Goal: Task Accomplishment & Management: Manage account settings

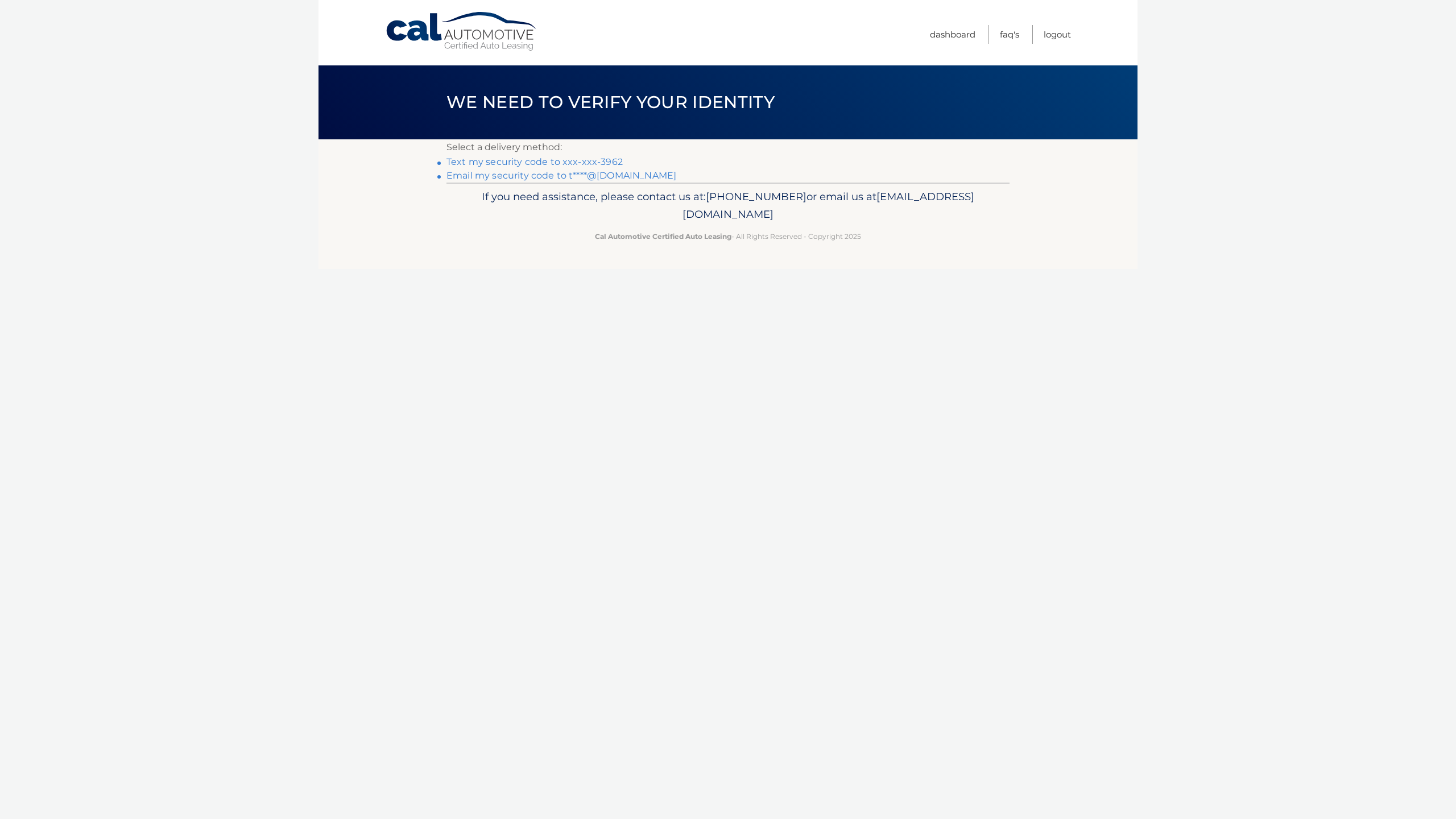
click at [525, 176] on link "Email my security code to t****@[DOMAIN_NAME]" at bounding box center [562, 175] width 230 height 11
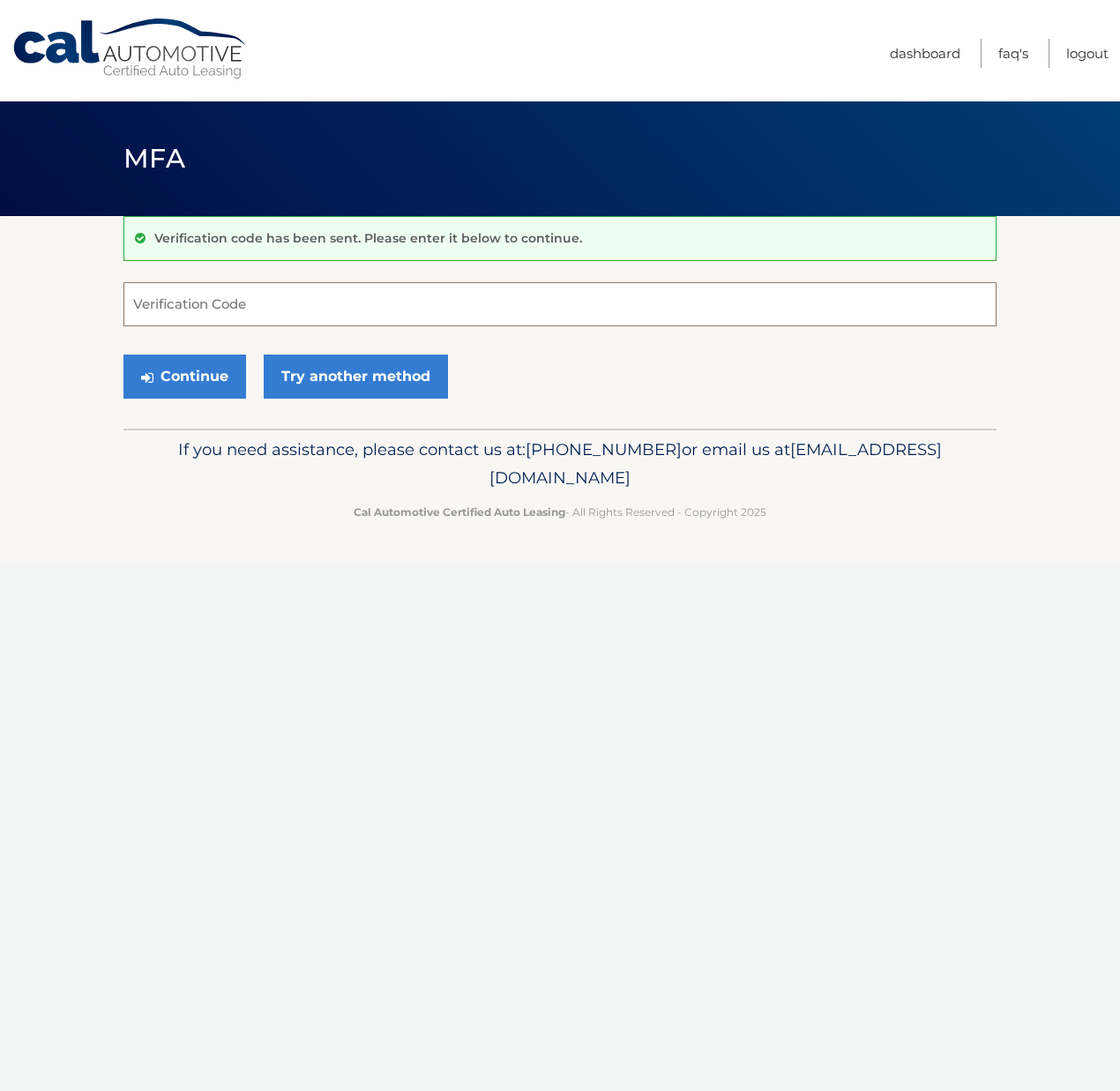
click at [411, 312] on input "Verification Code" at bounding box center [560, 304] width 873 height 44
type input "032049"
click at [203, 384] on button "Continue" at bounding box center [185, 376] width 123 height 44
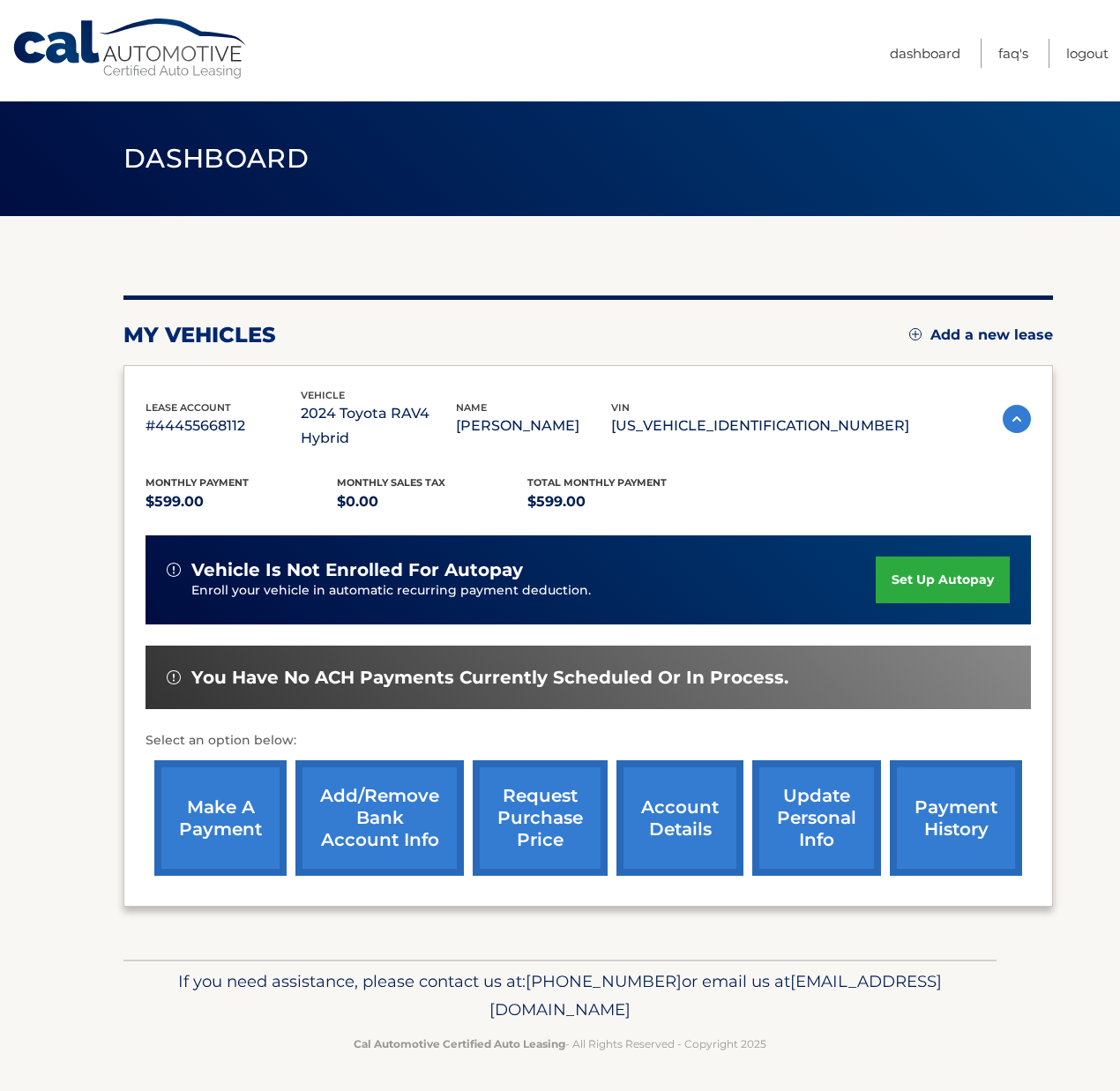
click at [217, 810] on link "make a payment" at bounding box center [220, 817] width 132 height 116
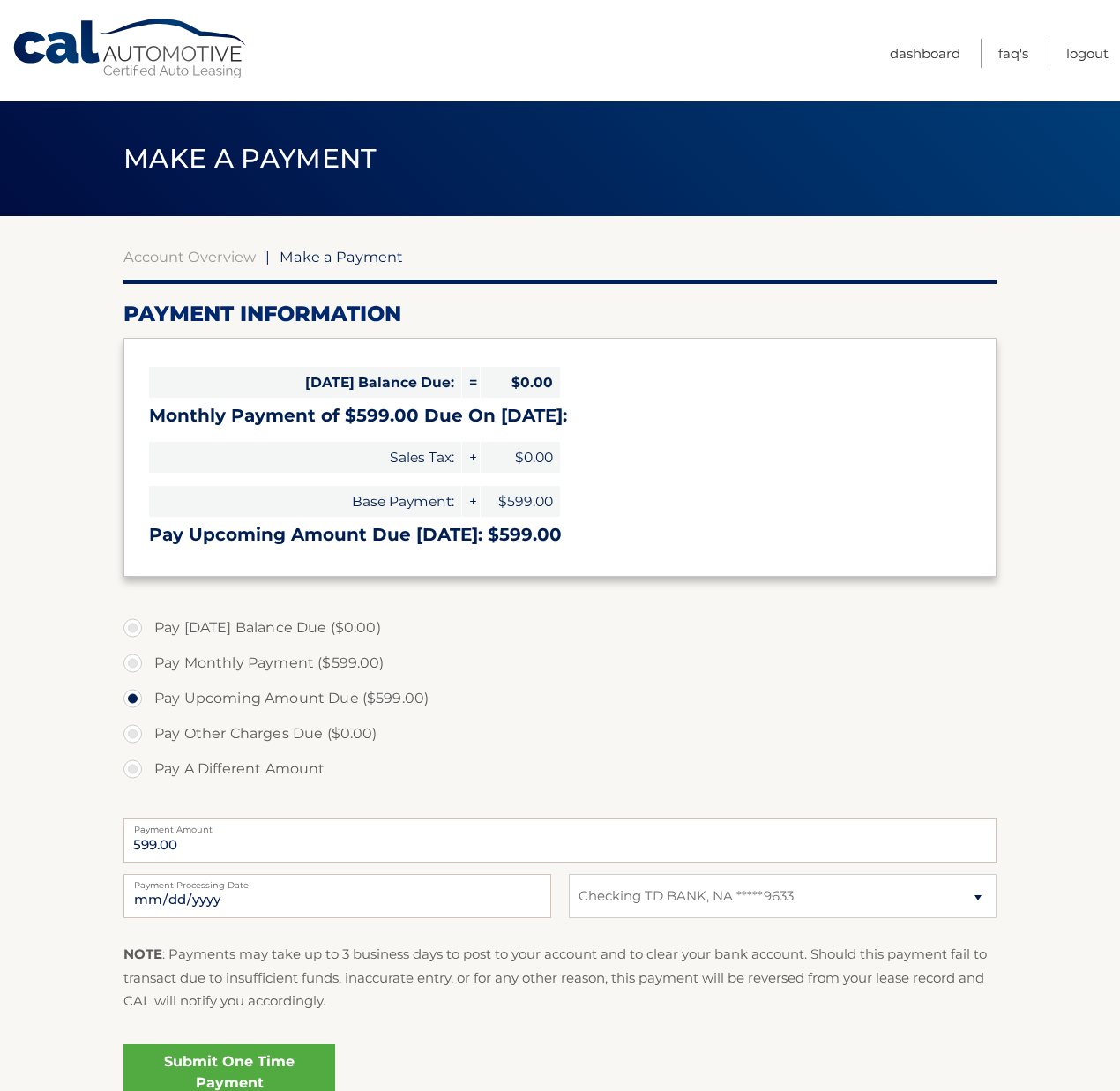
select select "YzYxNDRmODMtMGEwNC00ZGRkLWI1MjEtYTVmYzUxYTlhZTY1"
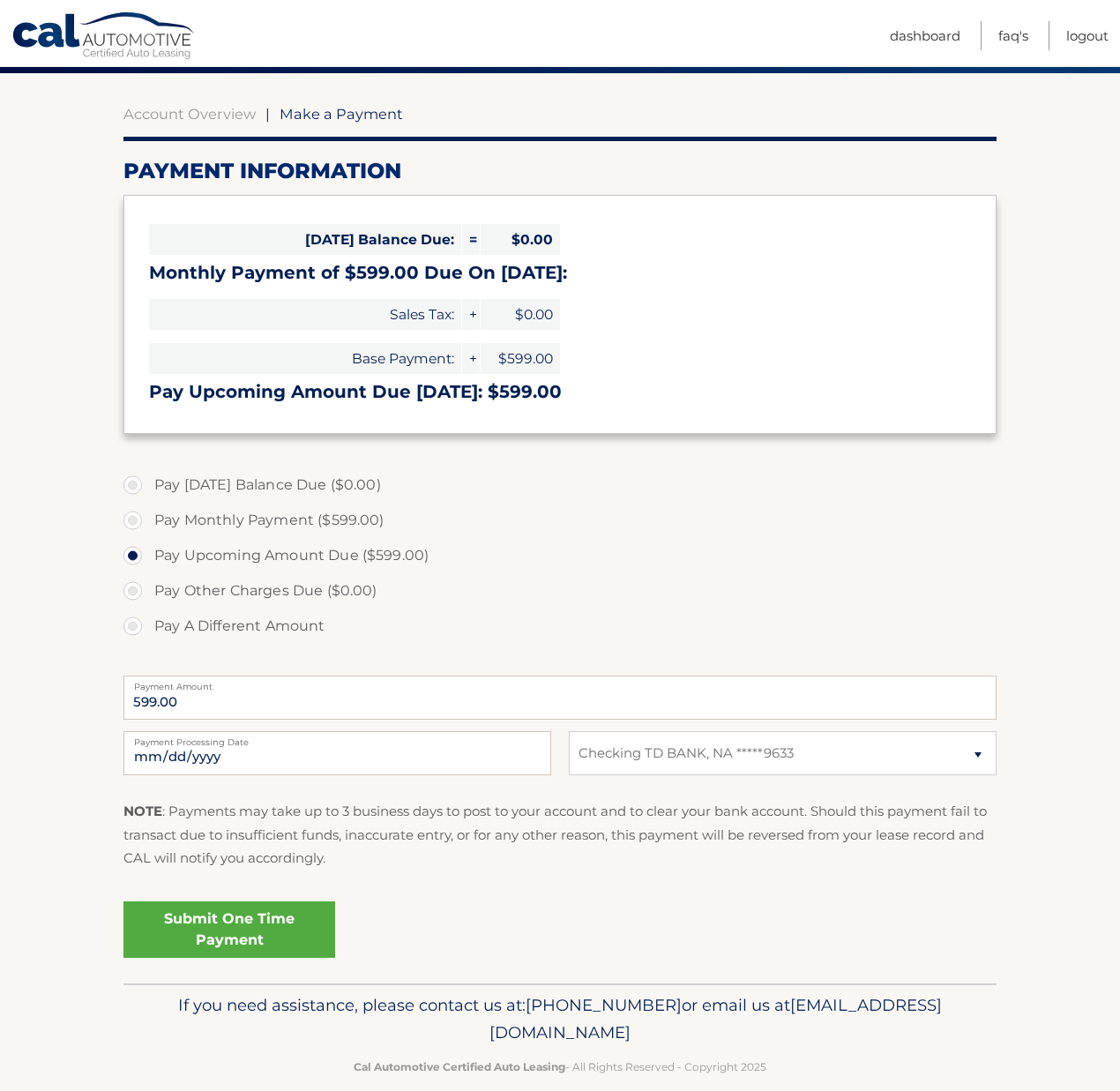
scroll to position [169, 0]
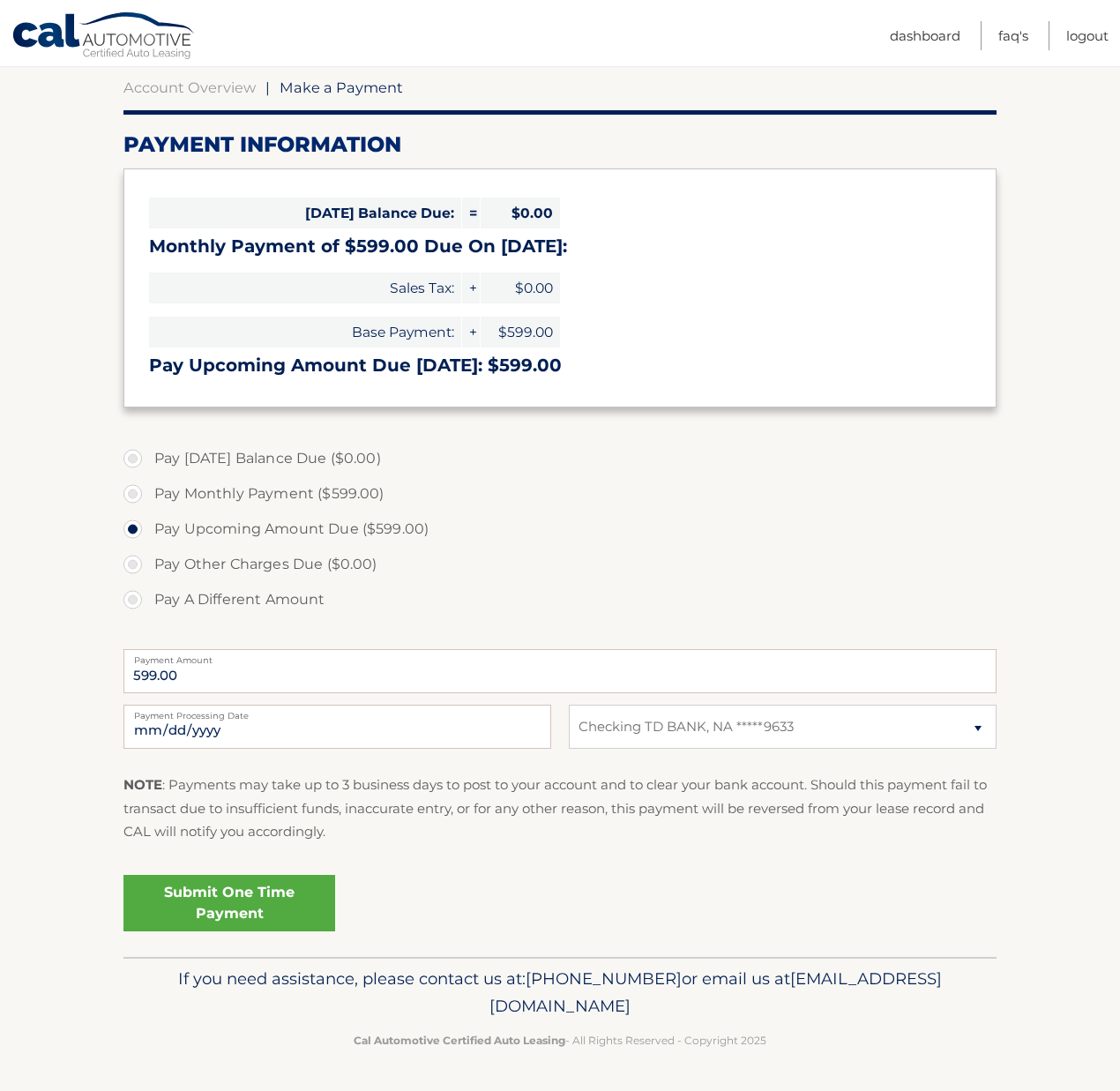
click at [208, 902] on link "Submit One Time Payment" at bounding box center [229, 903] width 211 height 56
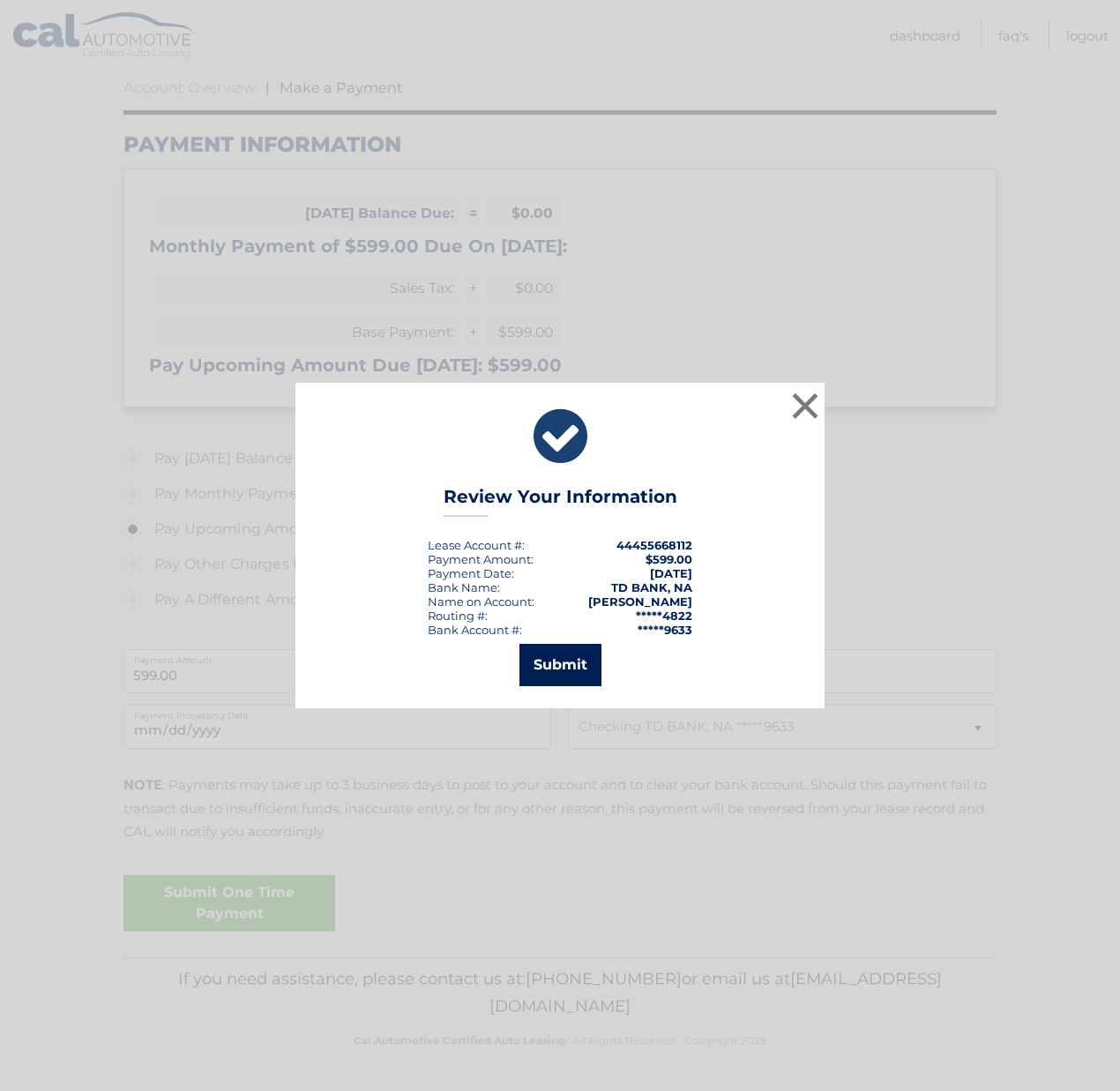
click at [564, 674] on button "Submit" at bounding box center [560, 664] width 82 height 42
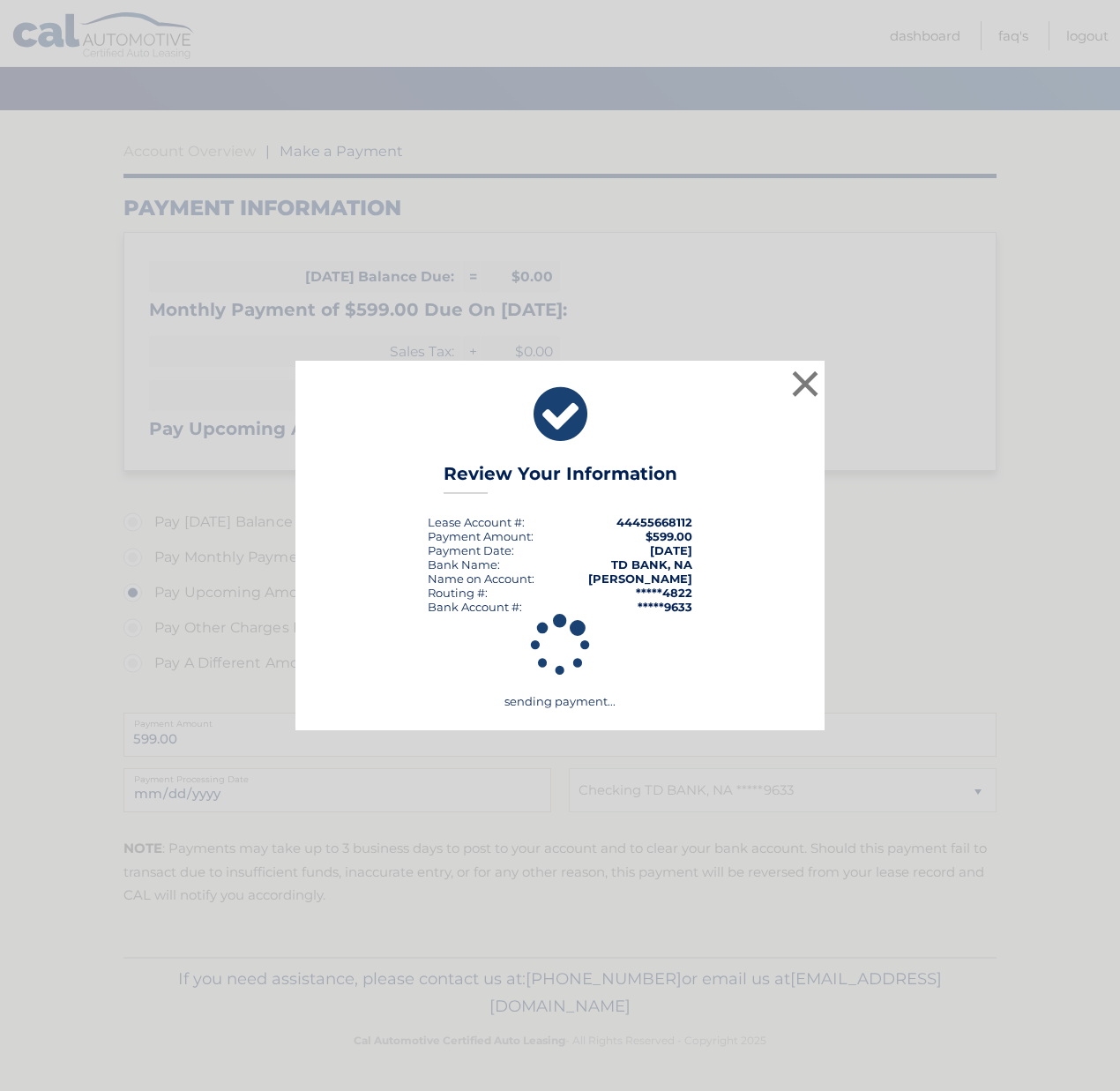
scroll to position [106, 0]
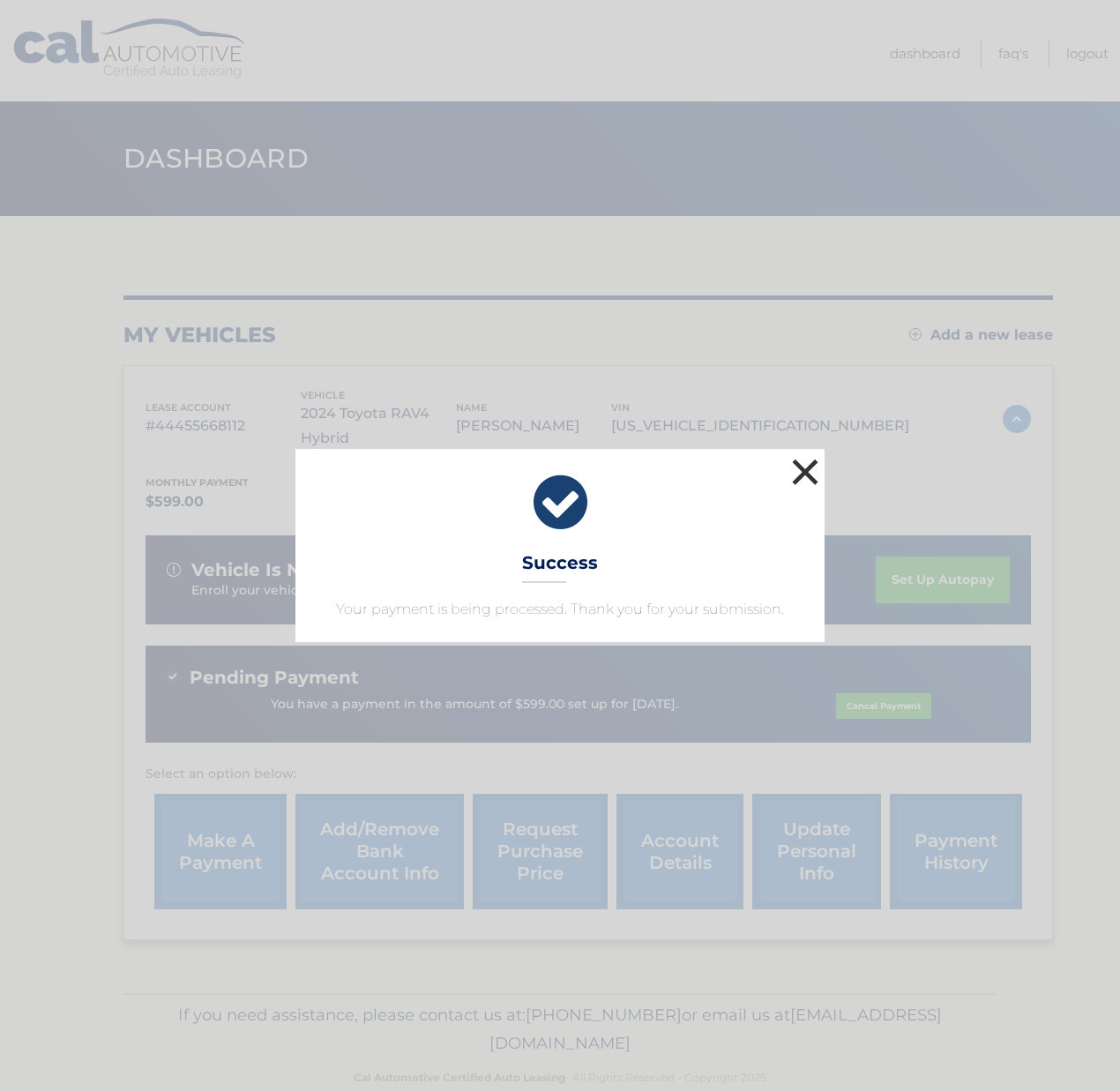
click at [804, 478] on button "×" at bounding box center [804, 471] width 35 height 35
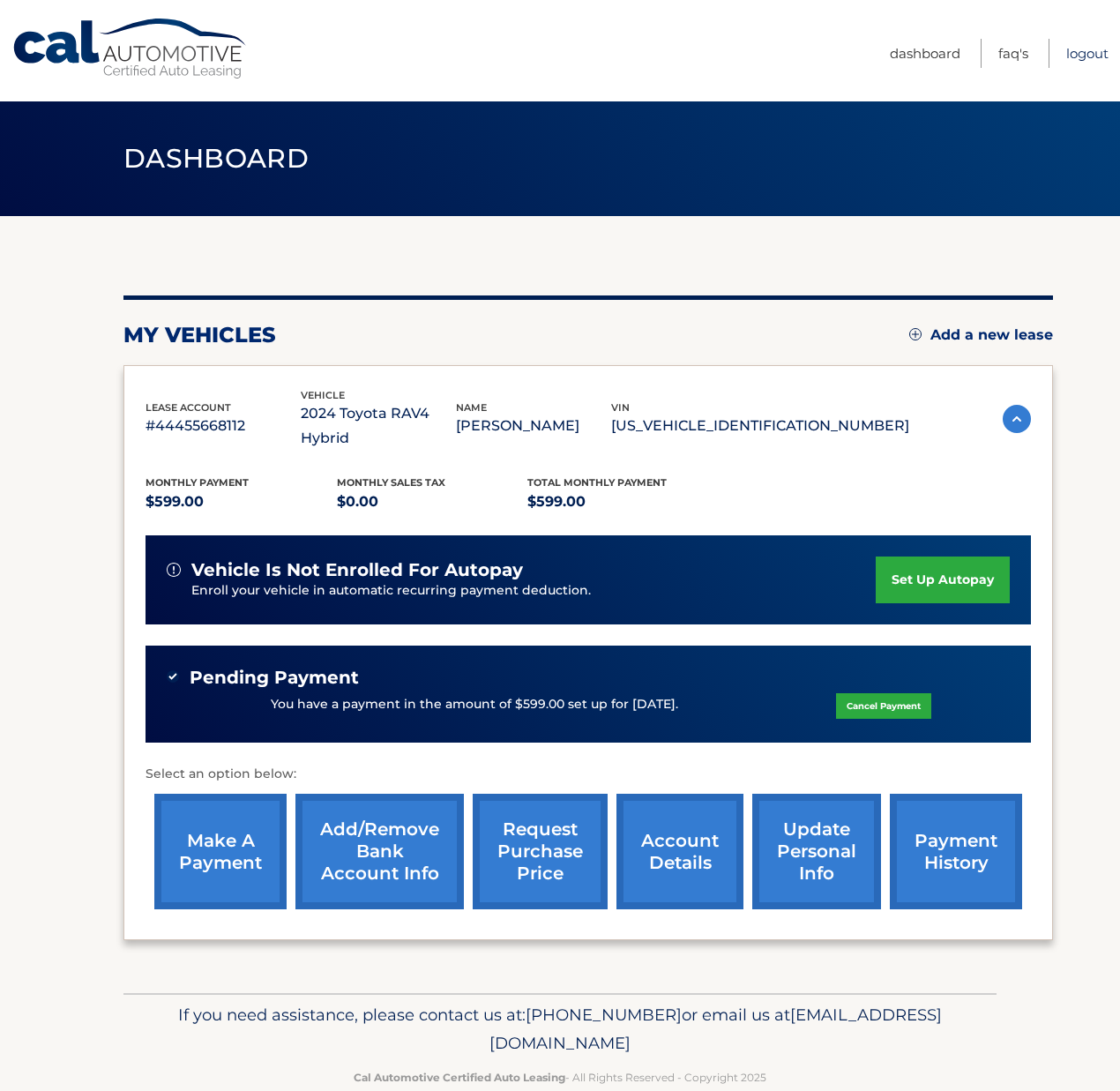
click at [1095, 56] on link "Logout" at bounding box center [1086, 54] width 42 height 29
